Goal: Task Accomplishment & Management: Manage account settings

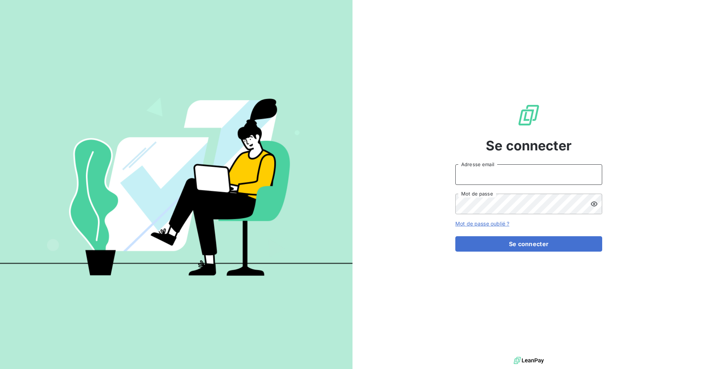
click at [509, 178] on input "Adresse email" at bounding box center [528, 175] width 147 height 21
type input "[EMAIL_ADDRESS][DOMAIN_NAME]"
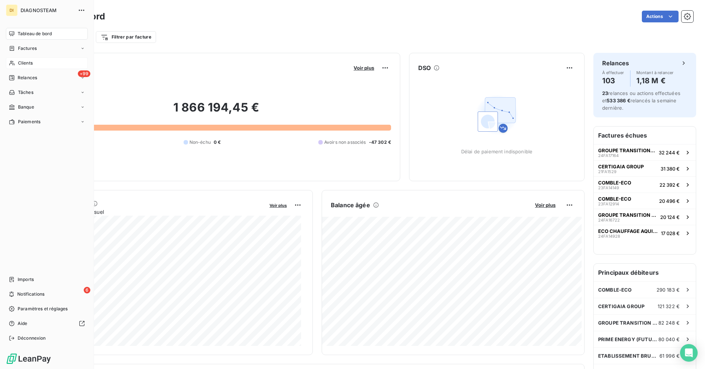
click at [36, 62] on div "Clients" at bounding box center [47, 63] width 82 height 12
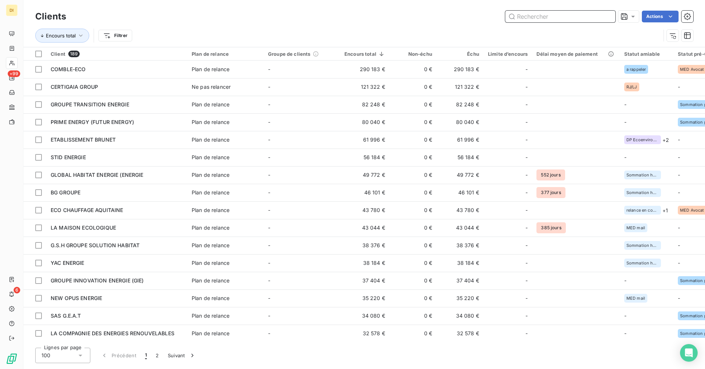
click at [523, 17] on input "text" at bounding box center [560, 17] width 110 height 12
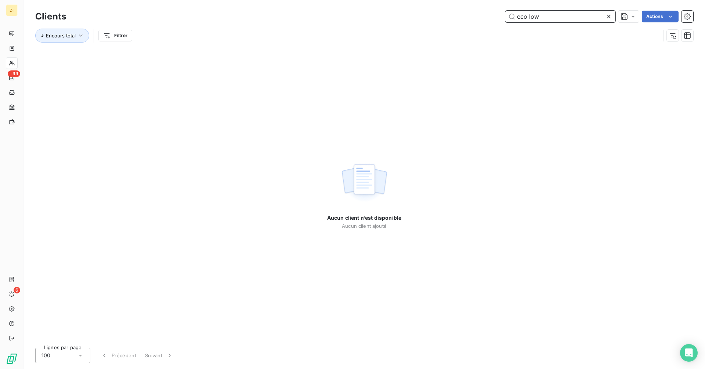
drag, startPoint x: 573, startPoint y: 17, endPoint x: 463, endPoint y: 15, distance: 110.2
click at [463, 15] on div "eco low Actions" at bounding box center [384, 17] width 618 height 12
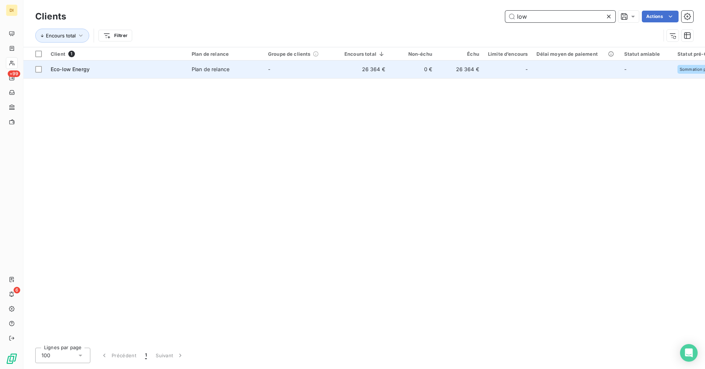
type input "low"
click at [291, 69] on td "-" at bounding box center [302, 70] width 76 height 18
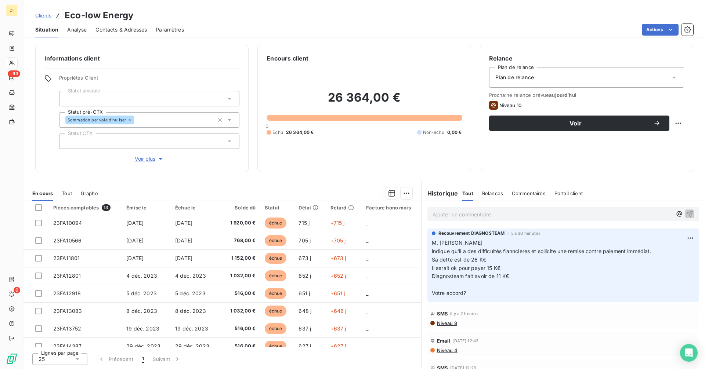
click at [457, 214] on p "Ajouter un commentaire ﻿" at bounding box center [552, 214] width 239 height 9
click at [517, 216] on p "Ajouter un commentaire ﻿" at bounding box center [552, 214] width 239 height 9
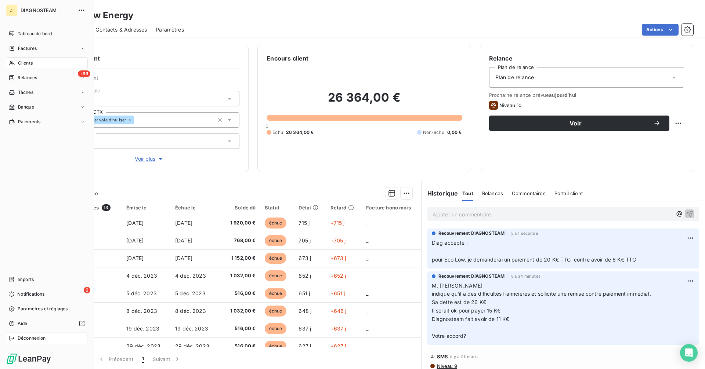
click at [19, 338] on span "Déconnexion" at bounding box center [32, 338] width 28 height 7
